Goal: Check status

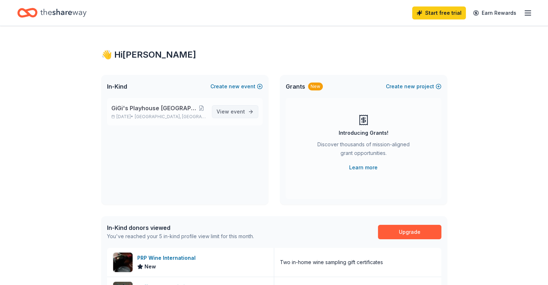
click at [228, 112] on span "View event" at bounding box center [231, 111] width 28 height 9
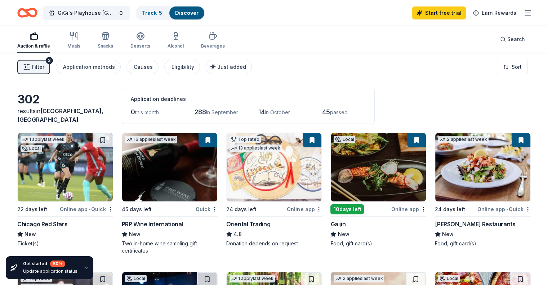
click at [44, 70] on span "Filter" at bounding box center [38, 67] width 13 height 9
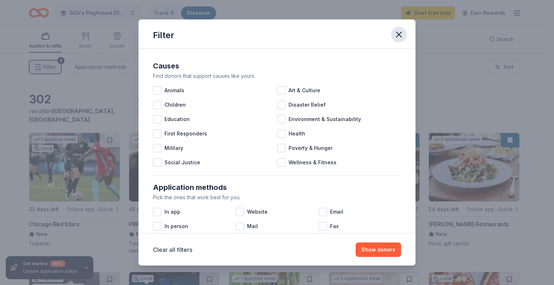
click at [399, 35] on icon "button" at bounding box center [398, 34] width 5 height 5
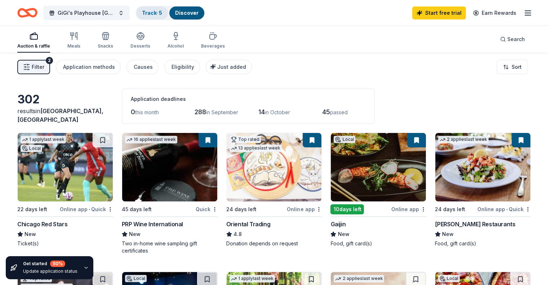
click at [160, 15] on link "Track · 5" at bounding box center [152, 13] width 20 height 6
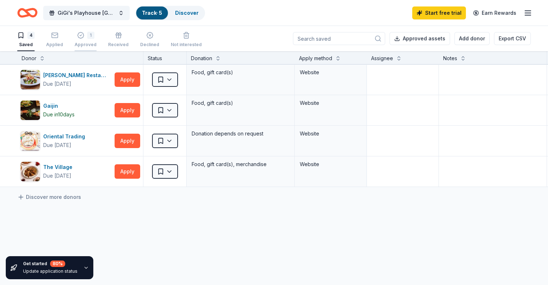
click at [94, 37] on div "1" at bounding box center [86, 35] width 22 height 7
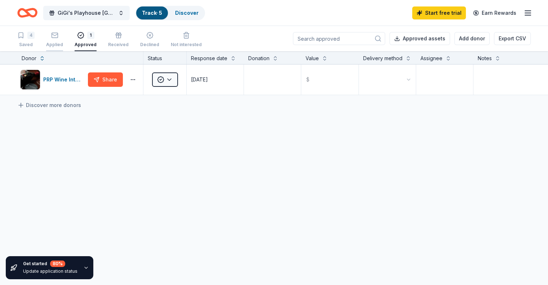
click at [63, 40] on div "Applied" at bounding box center [54, 40] width 17 height 16
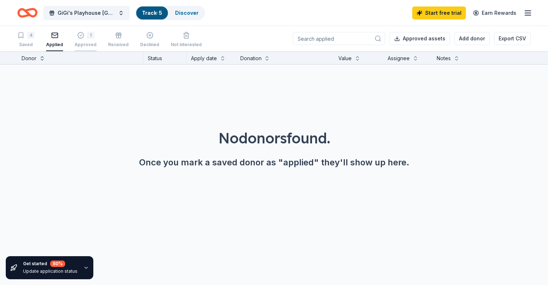
click at [92, 39] on div "1 Approved" at bounding box center [86, 40] width 22 height 16
